Goal: Task Accomplishment & Management: Manage account settings

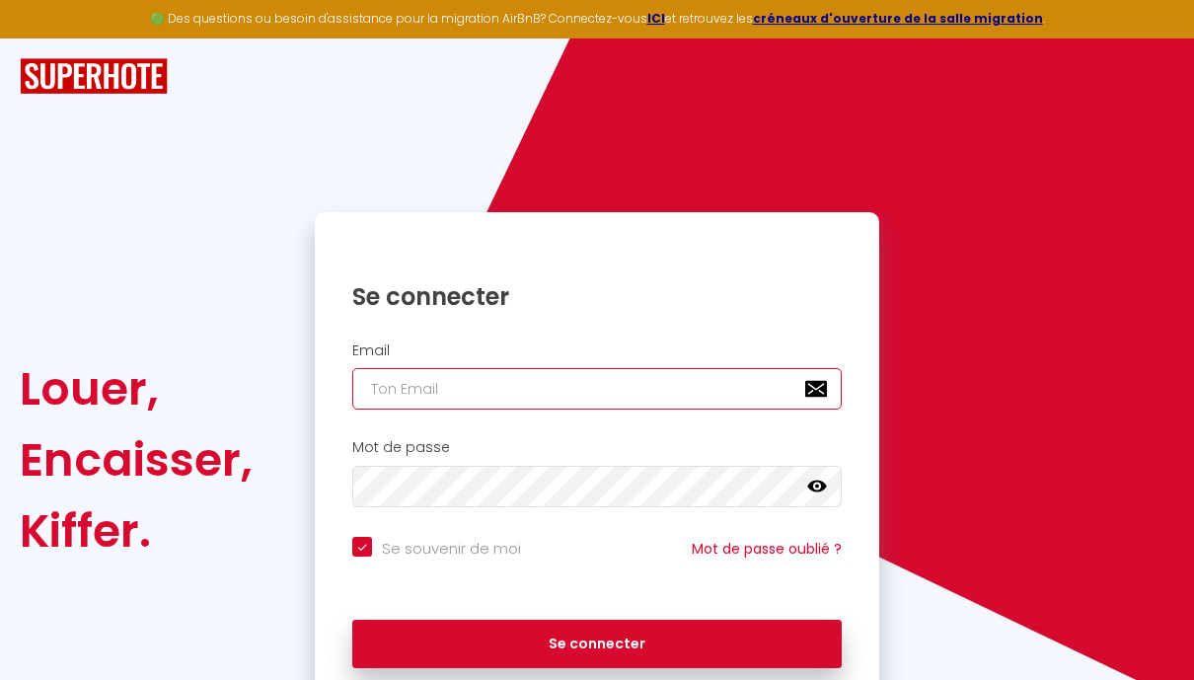
click at [741, 399] on input "email" at bounding box center [596, 388] width 489 height 41
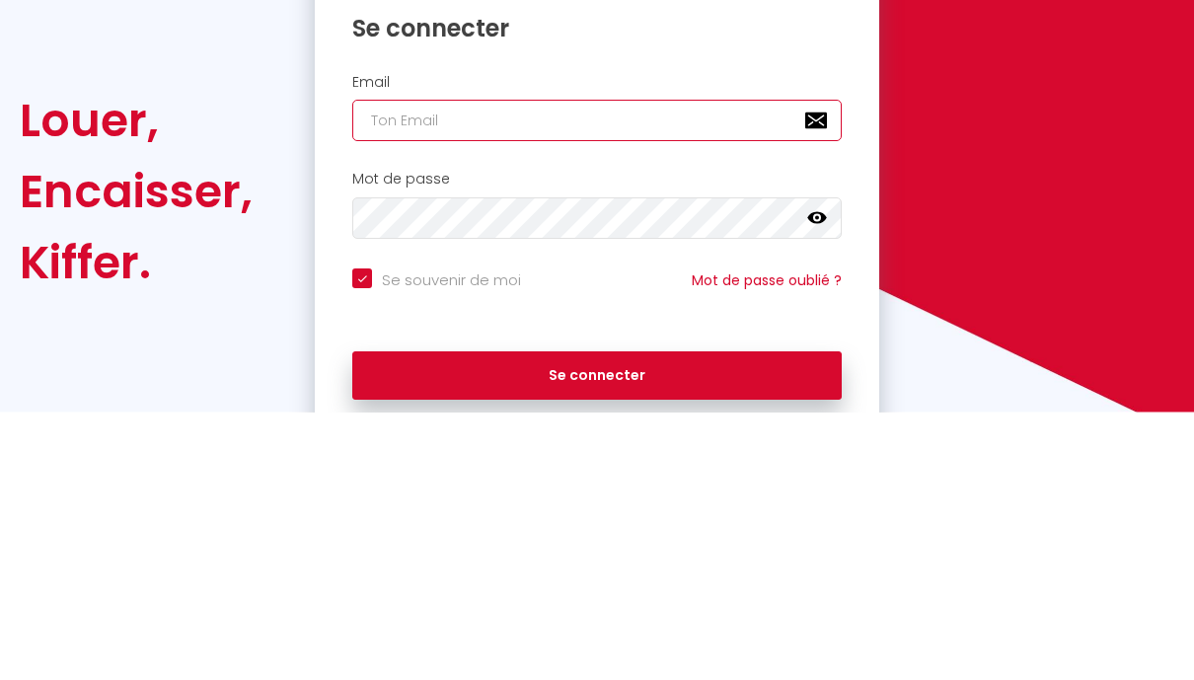
type input "c"
checkbox input "true"
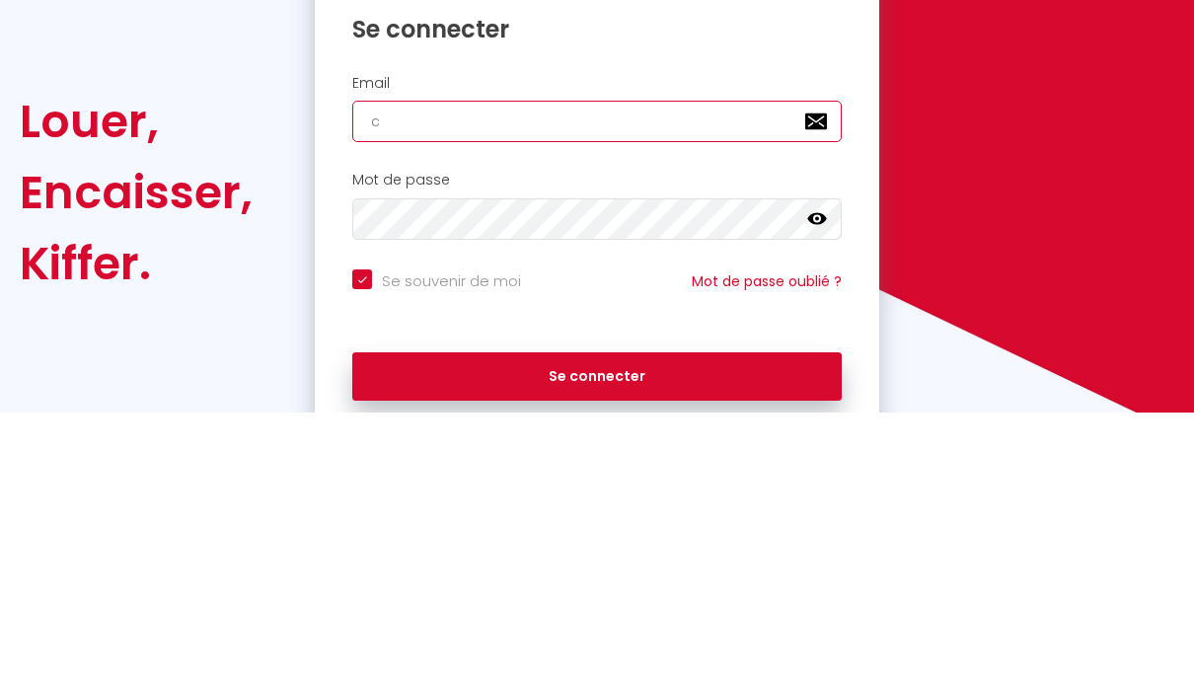
type input "ch"
checkbox input "true"
type input "chr"
checkbox input "true"
type input "chri"
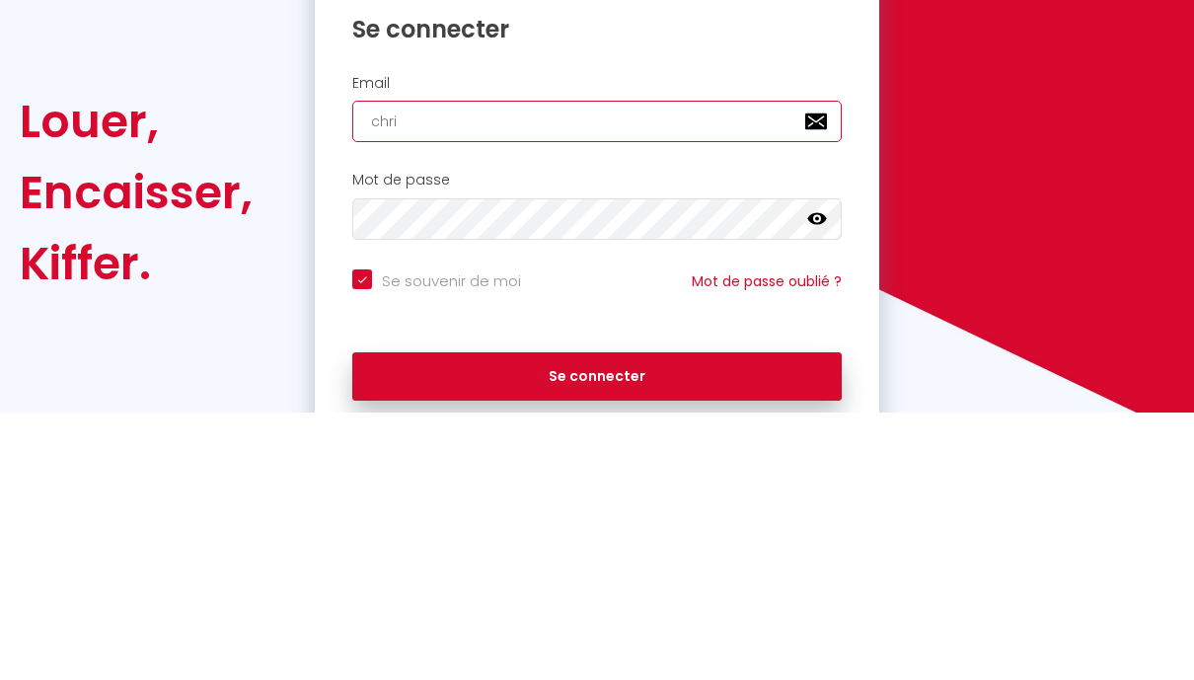
checkbox input "true"
type input "[PERSON_NAME]"
checkbox input "true"
type input "[PERSON_NAME]@"
checkbox input "true"
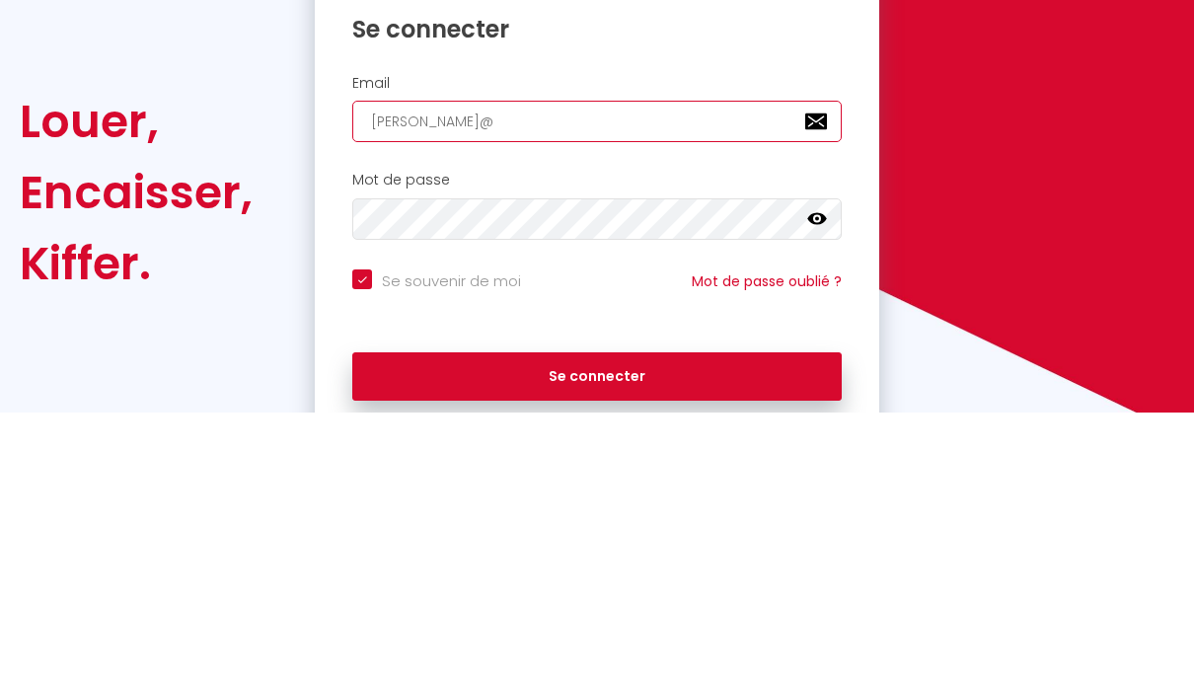
type input "[PERSON_NAME]"
checkbox input "true"
type input "[PERSON_NAME]"
checkbox input "true"
type input "[PERSON_NAME]"
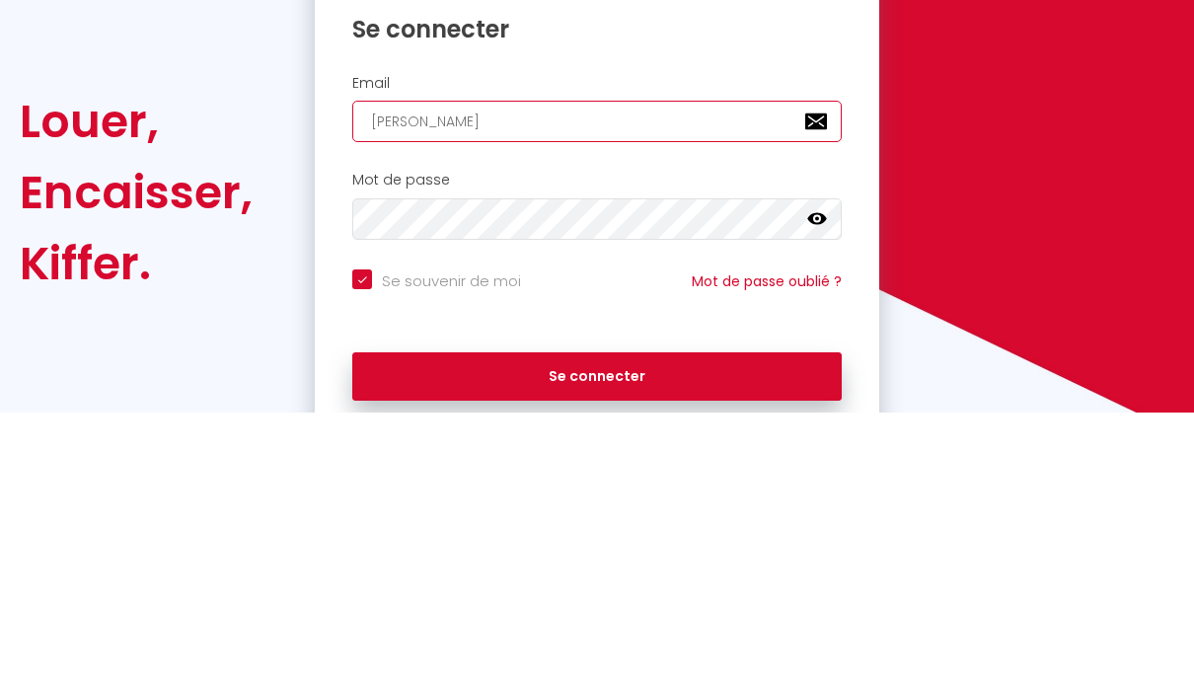
checkbox input "true"
type input "[PERSON_NAME]@[PERSON_NAME]"
checkbox input "true"
type input "[PERSON_NAME]"
checkbox input "true"
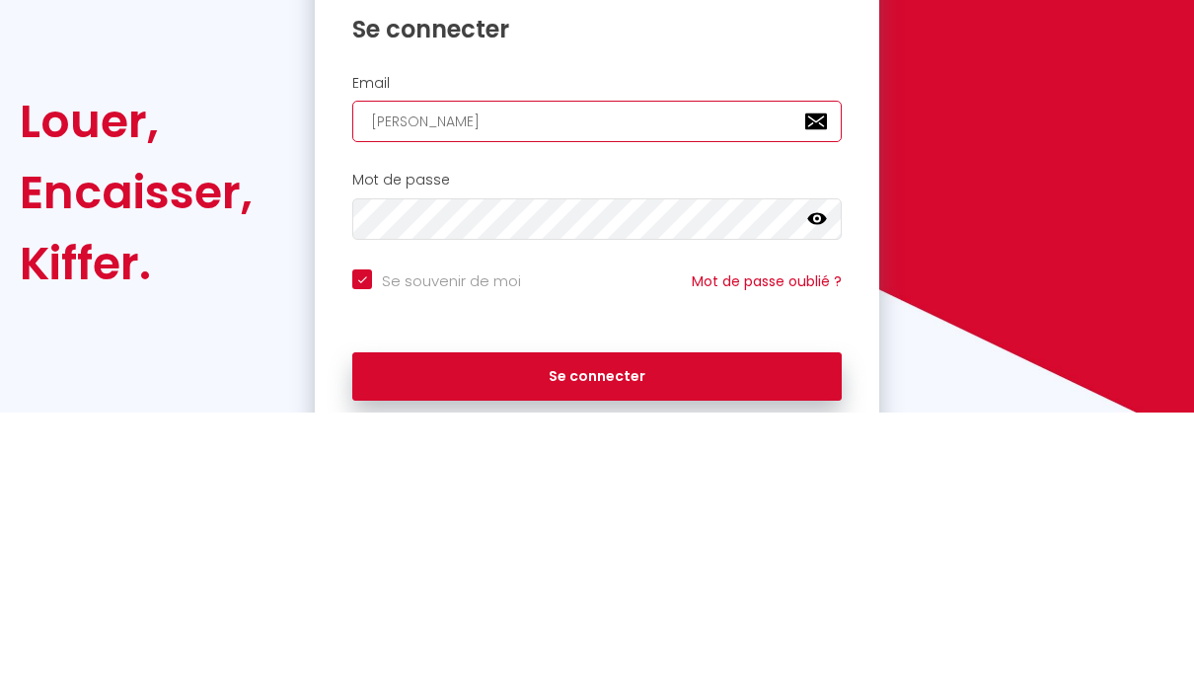
type input "[PERSON_NAME]@[PERSON_NAME]"
checkbox input "true"
type input "[PERSON_NAME]"
checkbox input "true"
type input "[PERSON_NAME]"
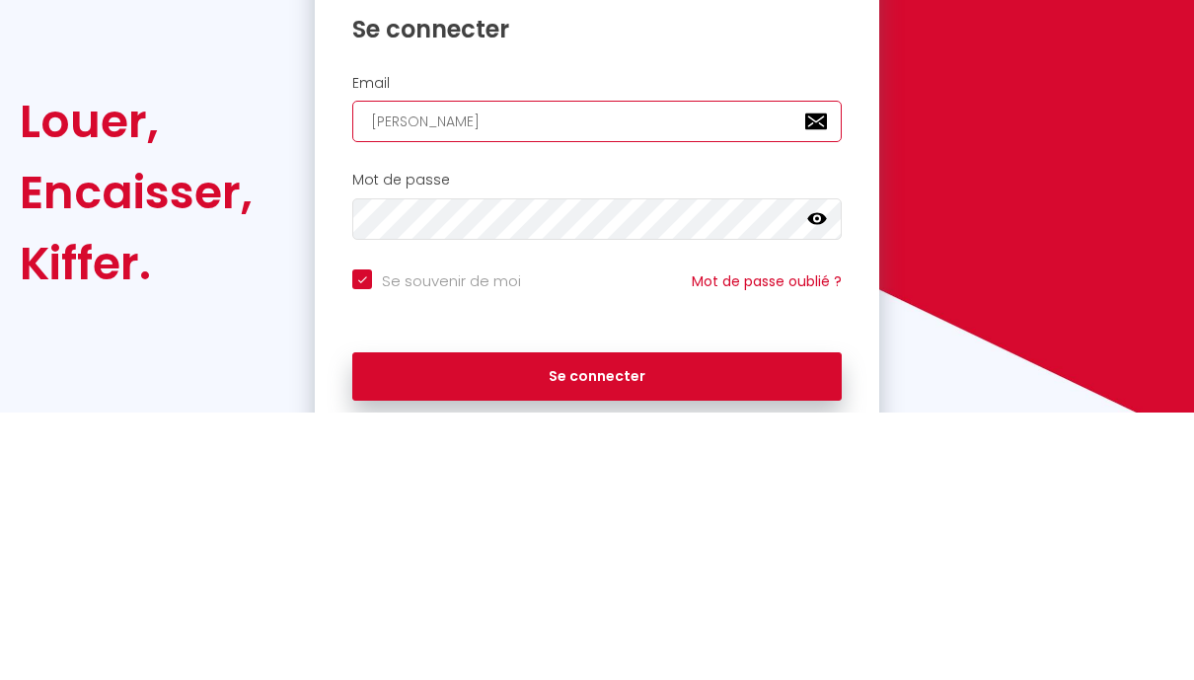
checkbox input "true"
type input "[PERSON_NAME]."
checkbox input "true"
type input "[PERSON_NAME]"
checkbox input "true"
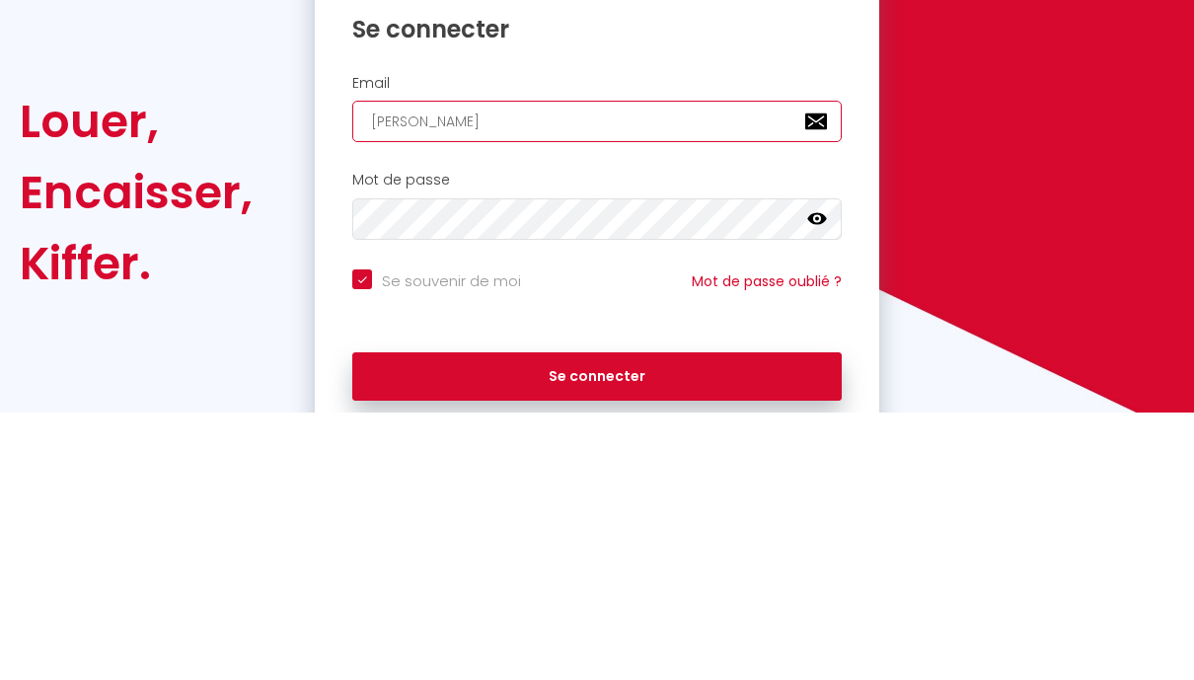
type input "[PERSON_NAME][EMAIL_ADDRESS][DOMAIN_NAME]"
checkbox input "true"
type input "[PERSON_NAME][EMAIL_ADDRESS][DOMAIN_NAME]"
checkbox input "true"
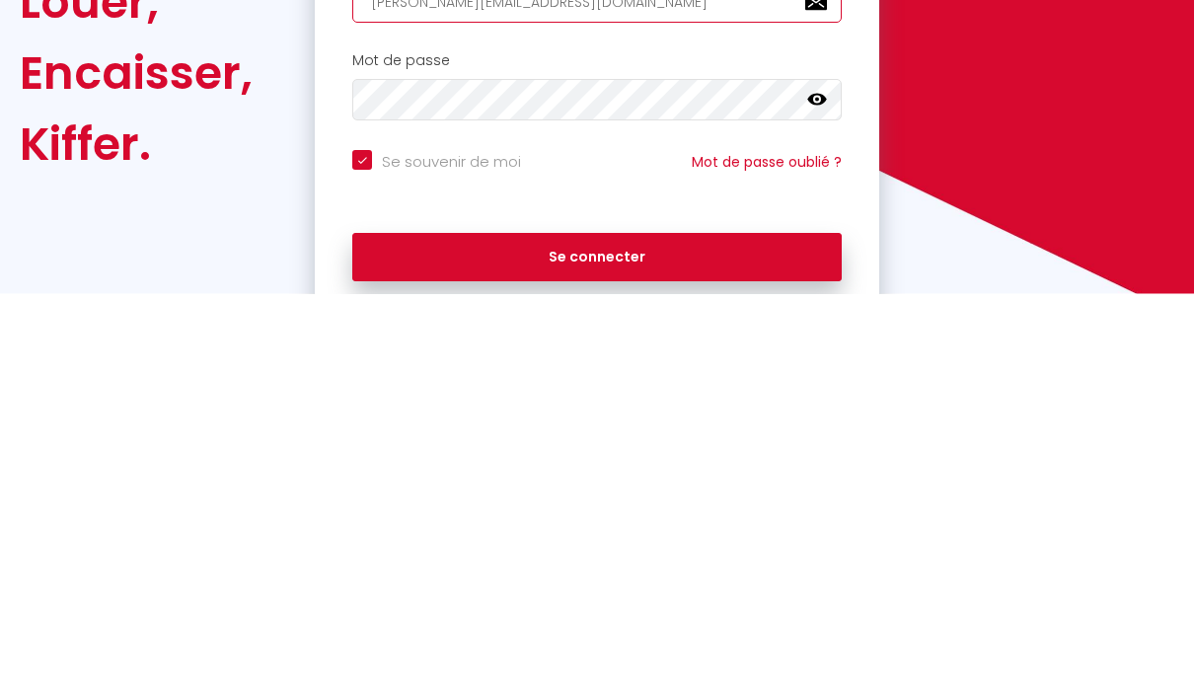
type input "[PERSON_NAME][EMAIL_ADDRESS][DOMAIN_NAME]"
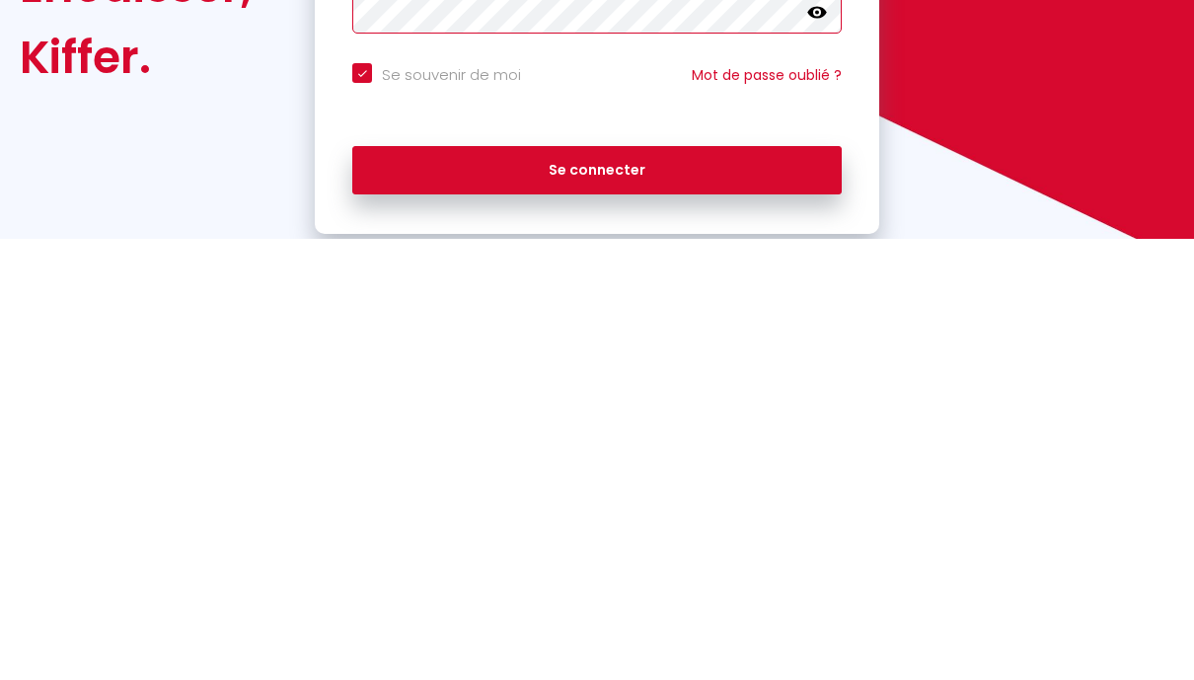
scroll to position [46, 0]
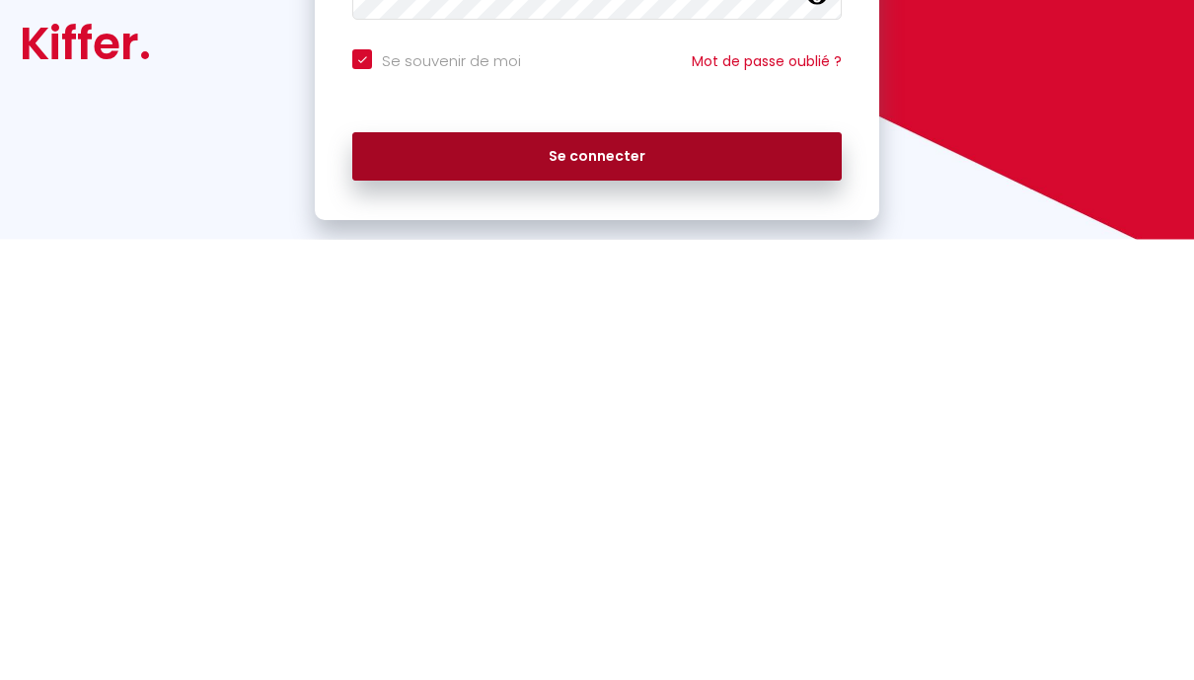
click at [734, 573] on button "Se connecter" at bounding box center [596, 597] width 489 height 49
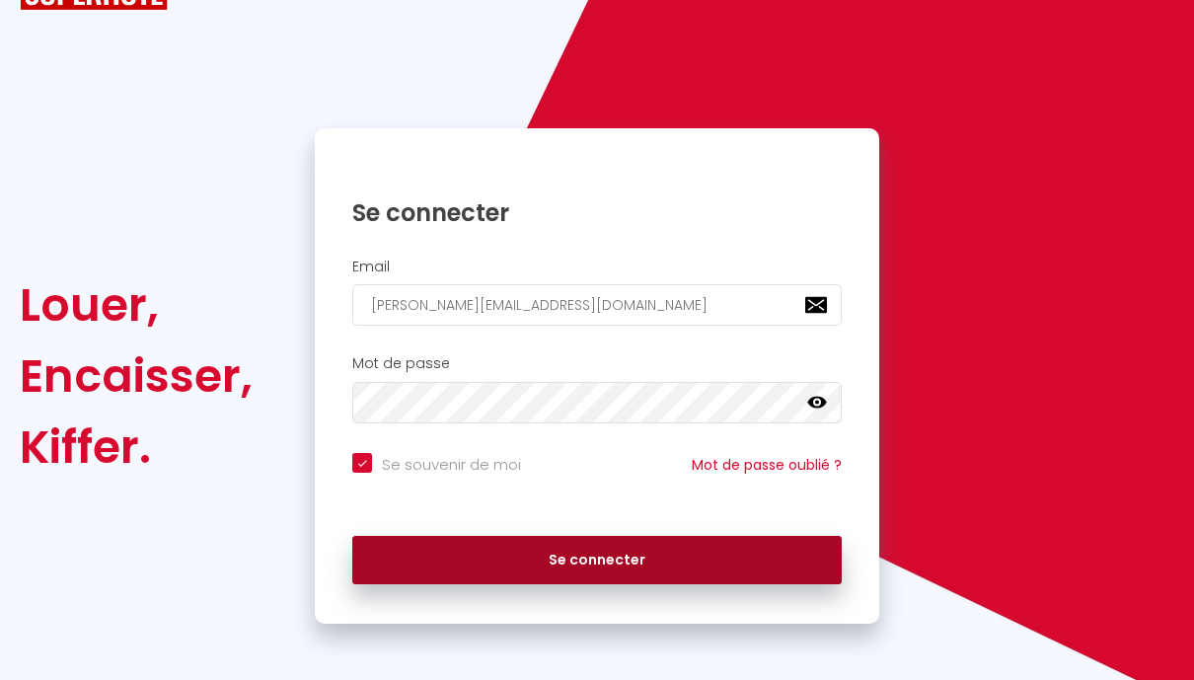
scroll to position [59, 0]
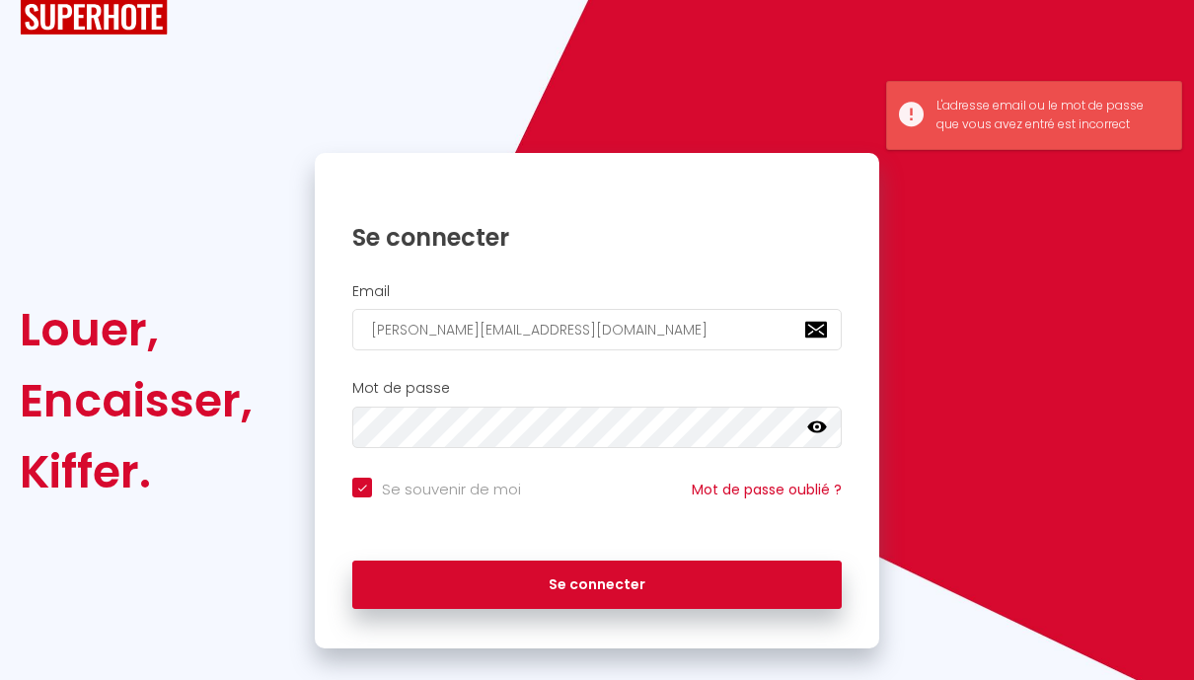
click at [821, 419] on icon at bounding box center [817, 427] width 20 height 20
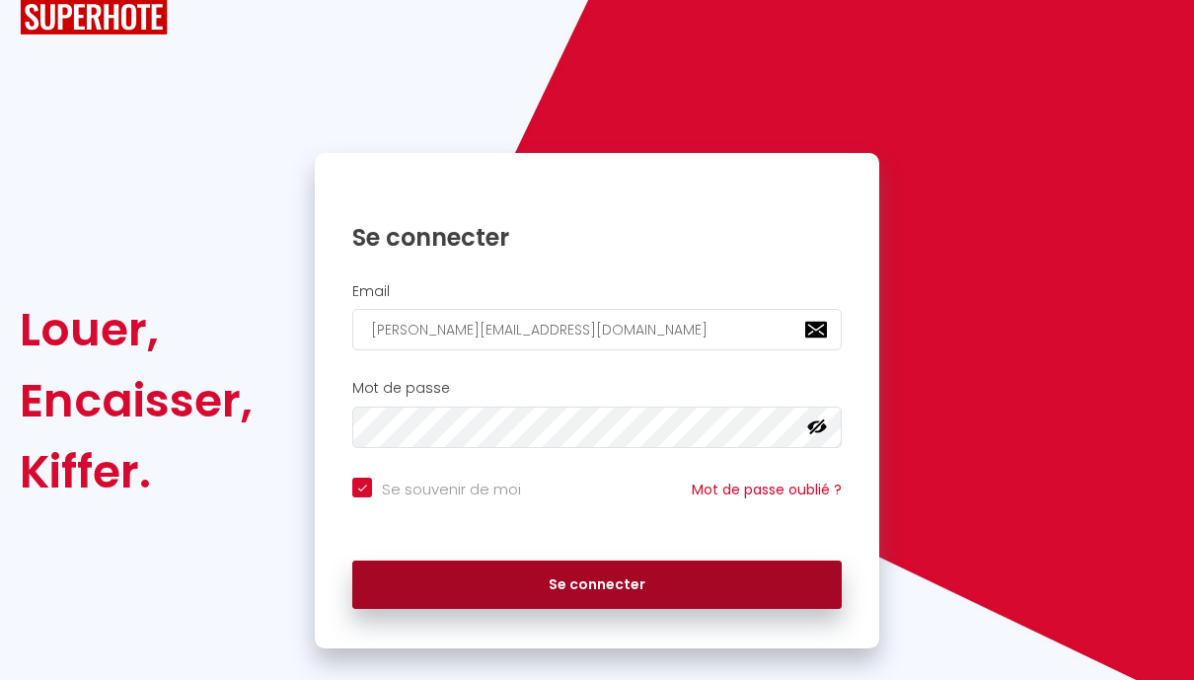
click at [447, 593] on button "Se connecter" at bounding box center [596, 584] width 489 height 49
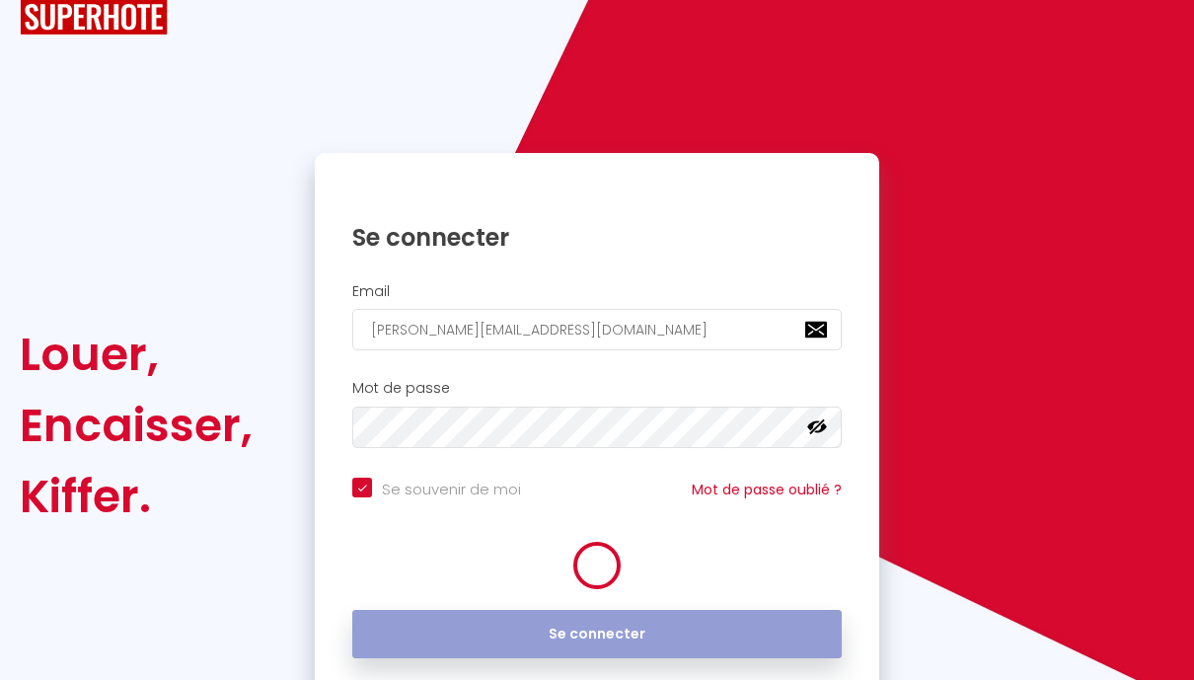
checkbox input "true"
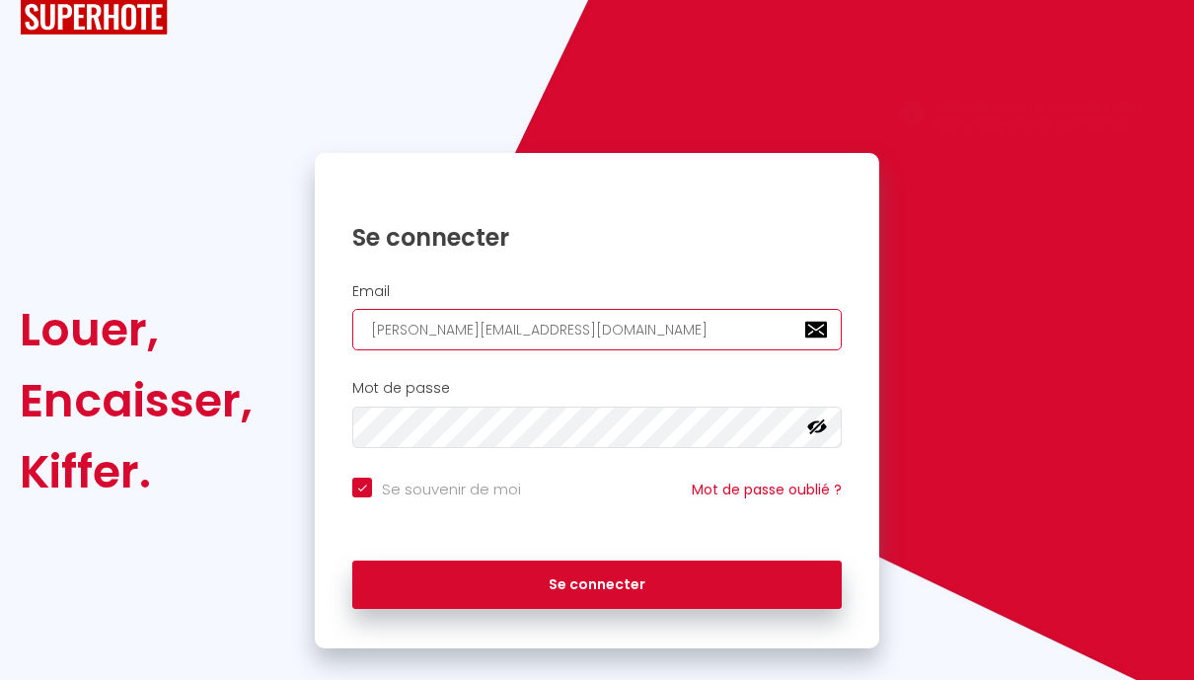
click at [556, 318] on input "[PERSON_NAME][EMAIL_ADDRESS][DOMAIN_NAME]" at bounding box center [596, 329] width 489 height 41
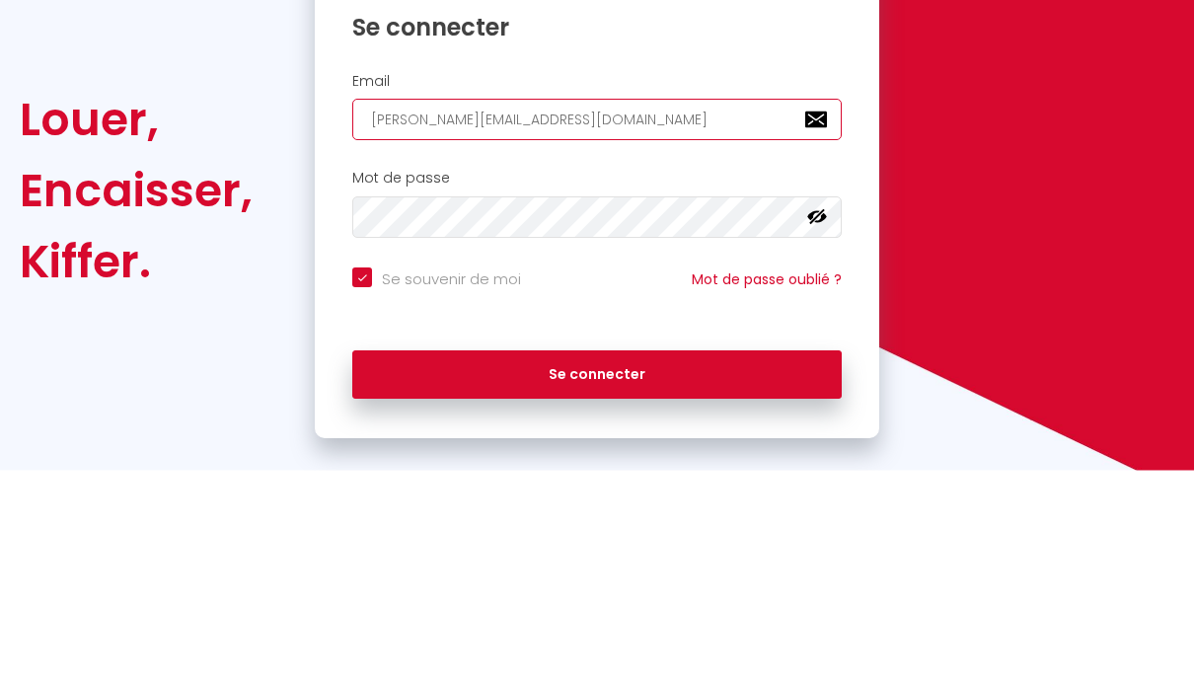
click at [376, 309] on input "[PERSON_NAME][EMAIL_ADDRESS][DOMAIN_NAME]" at bounding box center [596, 329] width 489 height 41
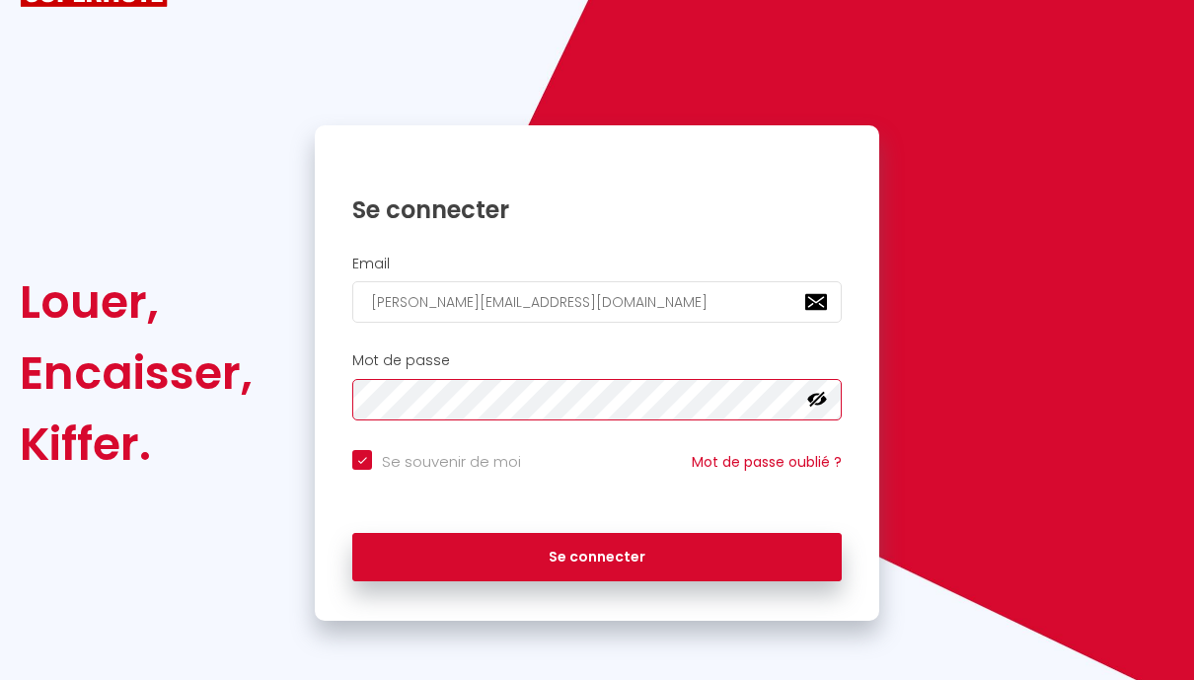
scroll to position [84, 0]
